Goal: Navigation & Orientation: Find specific page/section

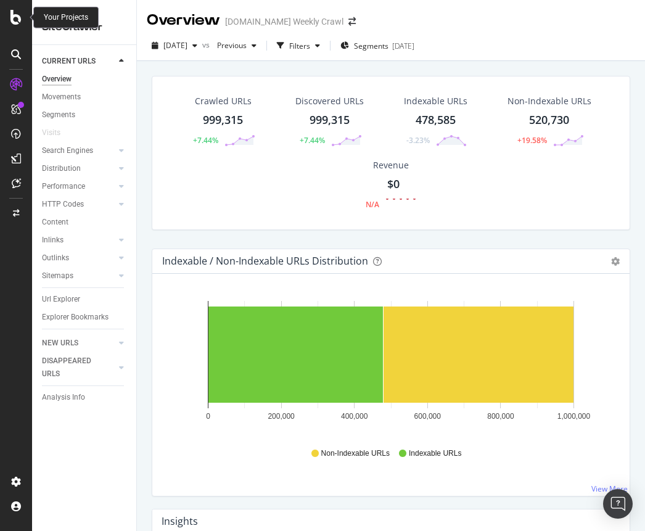
click at [17, 14] on icon at bounding box center [15, 17] width 11 height 15
